Goal: Task Accomplishment & Management: Use online tool/utility

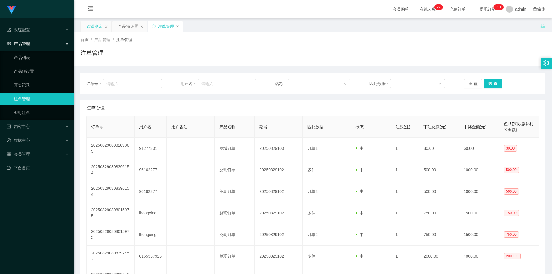
click at [96, 28] on div "赠送彩金" at bounding box center [94, 26] width 16 height 11
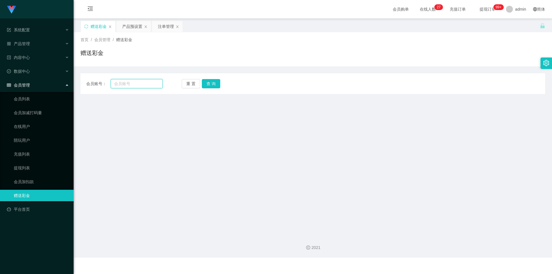
click at [134, 85] on input "text" at bounding box center [137, 83] width 52 height 9
paste input "HD55"
type input "HD55"
click at [214, 85] on button "查 询" at bounding box center [211, 83] width 18 height 9
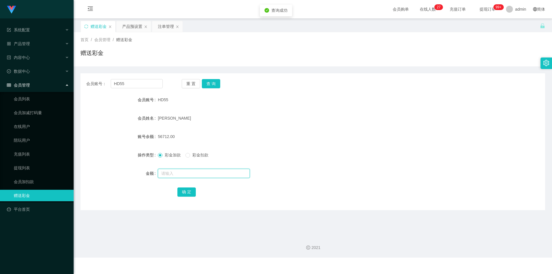
click at [180, 172] on input "text" at bounding box center [204, 173] width 92 height 9
type input "15000"
click at [189, 192] on button "确 定" at bounding box center [186, 191] width 18 height 9
click at [136, 26] on div "产品预设置" at bounding box center [132, 26] width 20 height 11
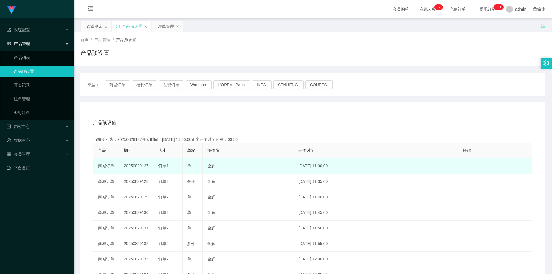
click at [140, 165] on td "20250829127" at bounding box center [136, 166] width 34 height 16
click at [141, 165] on td "20250829127" at bounding box center [136, 166] width 34 height 16
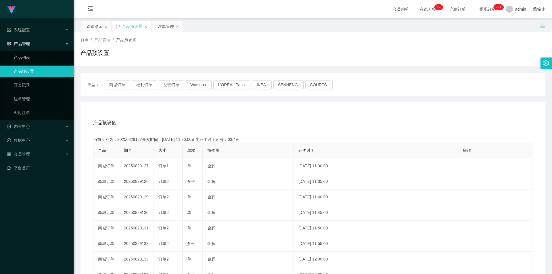
copy td "20250829127"
